Goal: Entertainment & Leisure: Consume media (video, audio)

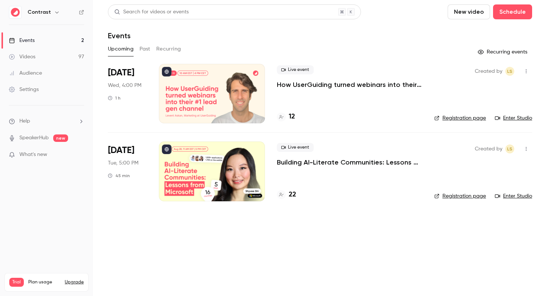
click at [32, 59] on div "Videos" at bounding box center [22, 56] width 26 height 7
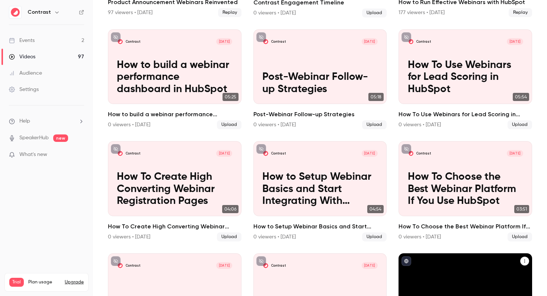
scroll to position [663, 0]
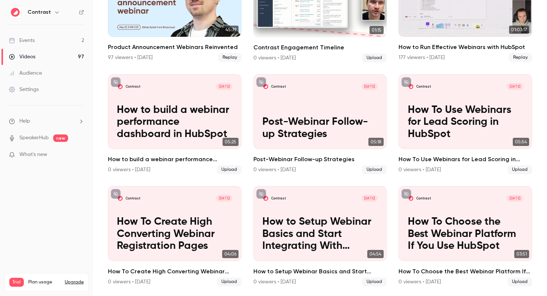
click at [434, 47] on h2 "How to Run Effective Webinars with HubSpot" at bounding box center [465, 47] width 134 height 9
